Goal: Task Accomplishment & Management: Manage account settings

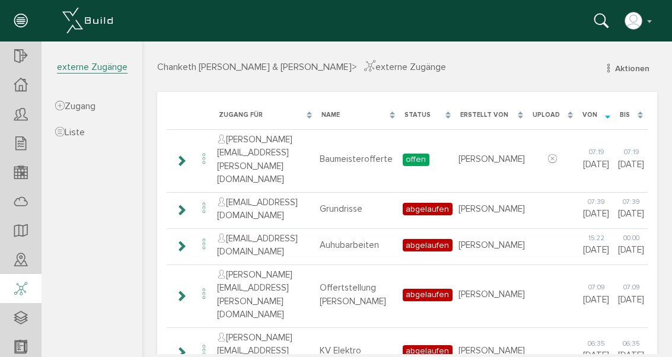
click at [339, 145] on td "Baumeisterofferte" at bounding box center [358, 159] width 83 height 60
click at [184, 156] on icon at bounding box center [181, 160] width 11 height 9
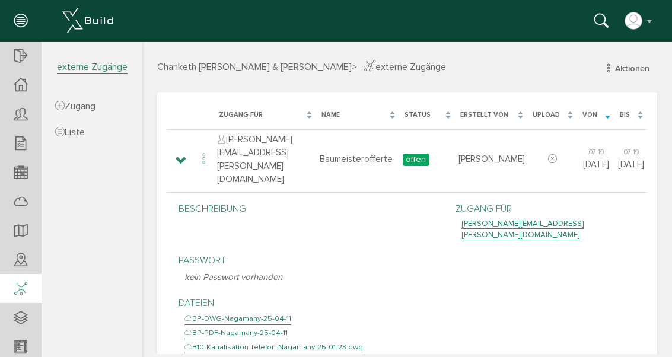
click at [208, 151] on icon at bounding box center [204, 159] width 14 height 16
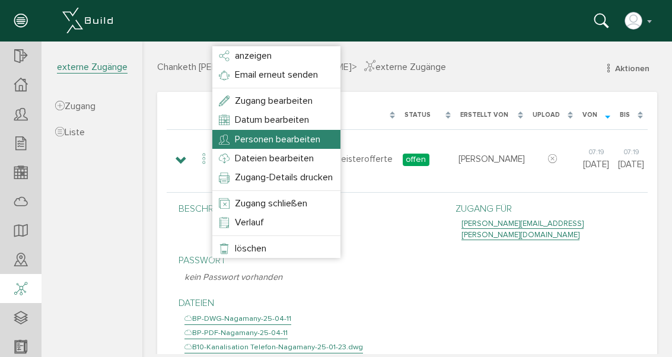
click at [320, 135] on span "Personen bearbeiten" at bounding box center [277, 139] width 85 height 12
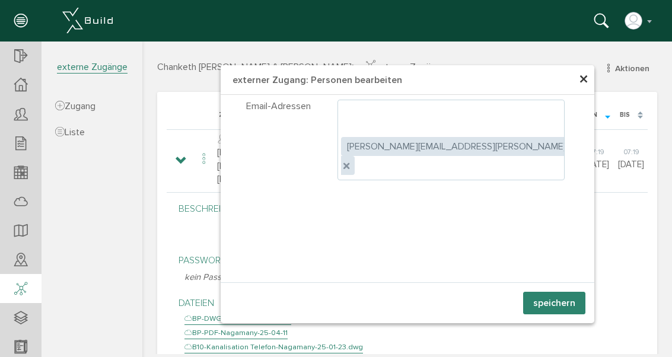
click at [519, 113] on ul ", [PERSON_NAME][EMAIL_ADDRESS][PERSON_NAME][DOMAIN_NAME]" at bounding box center [450, 140] width 227 height 81
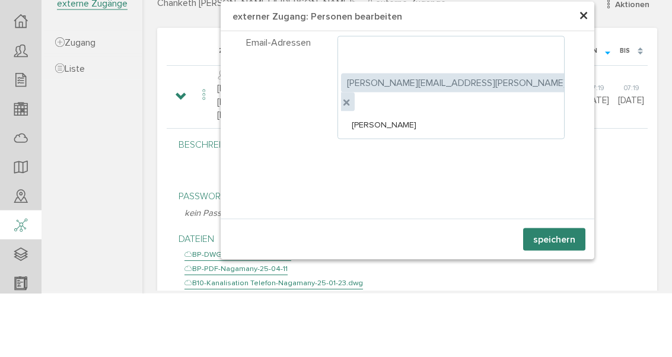
type input "[PERSON_NAME][EMAIL_ADDRESS][DOMAIN_NAME]"
type textarea "[PERSON_NAME][EMAIL_ADDRESS][PERSON_NAME][DOMAIN_NAME],[DOMAIN_NAME][EMAIL_ADDR…"
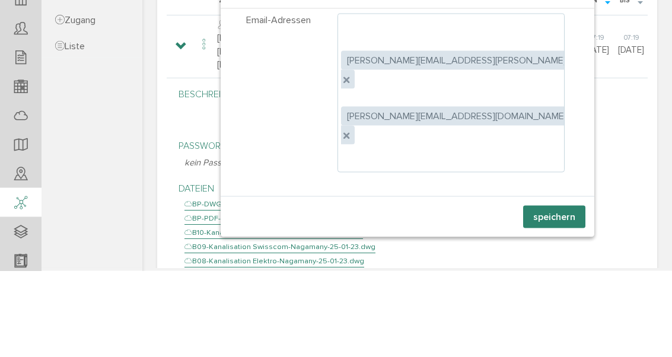
scroll to position [1, 0]
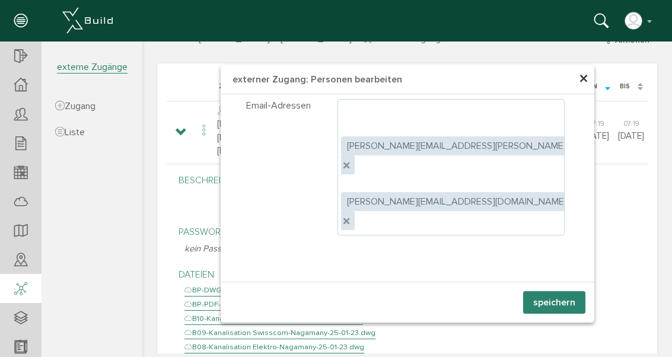
click at [555, 302] on button "speichern" at bounding box center [554, 302] width 62 height 23
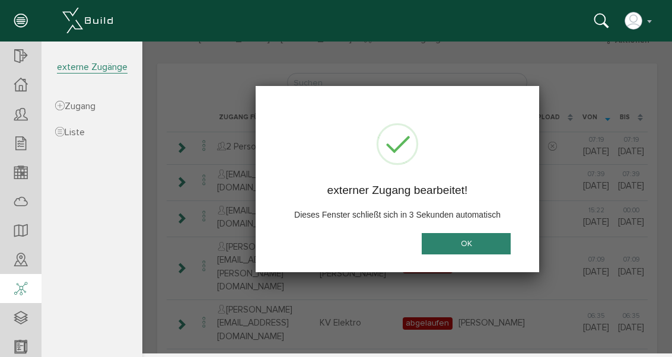
click at [467, 246] on button "OK" at bounding box center [466, 243] width 89 height 22
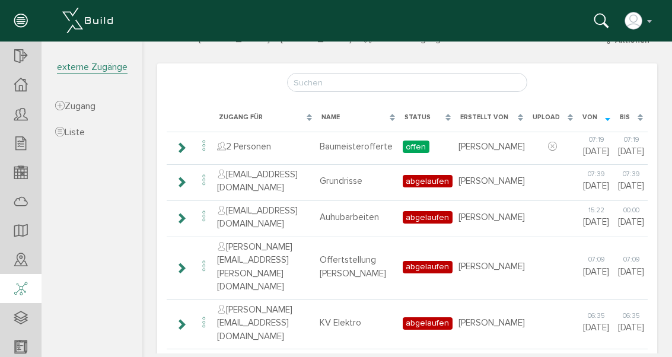
click at [177, 143] on icon at bounding box center [181, 147] width 11 height 9
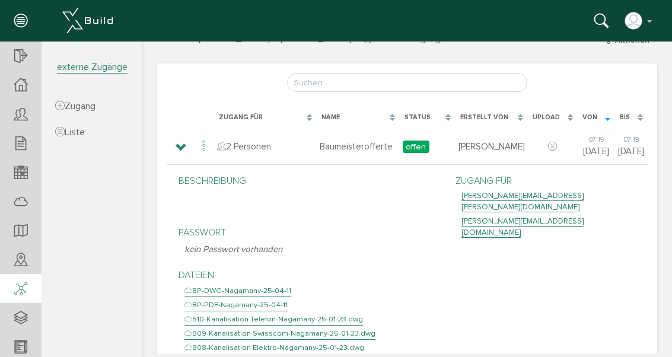
click at [204, 146] on icon at bounding box center [204, 146] width 14 height 16
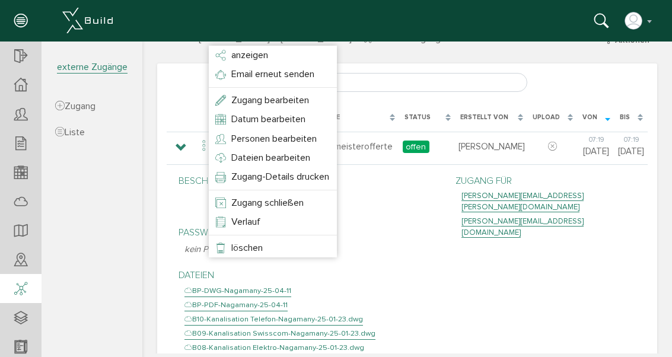
click at [308, 76] on span "Email erneut senden" at bounding box center [272, 74] width 83 height 12
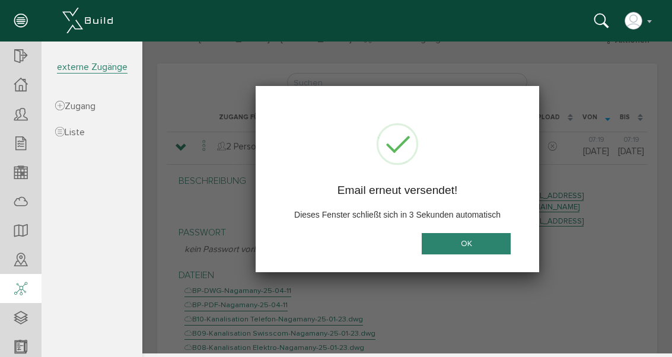
click at [467, 240] on button "OK" at bounding box center [466, 243] width 89 height 22
